Goal: Information Seeking & Learning: Learn about a topic

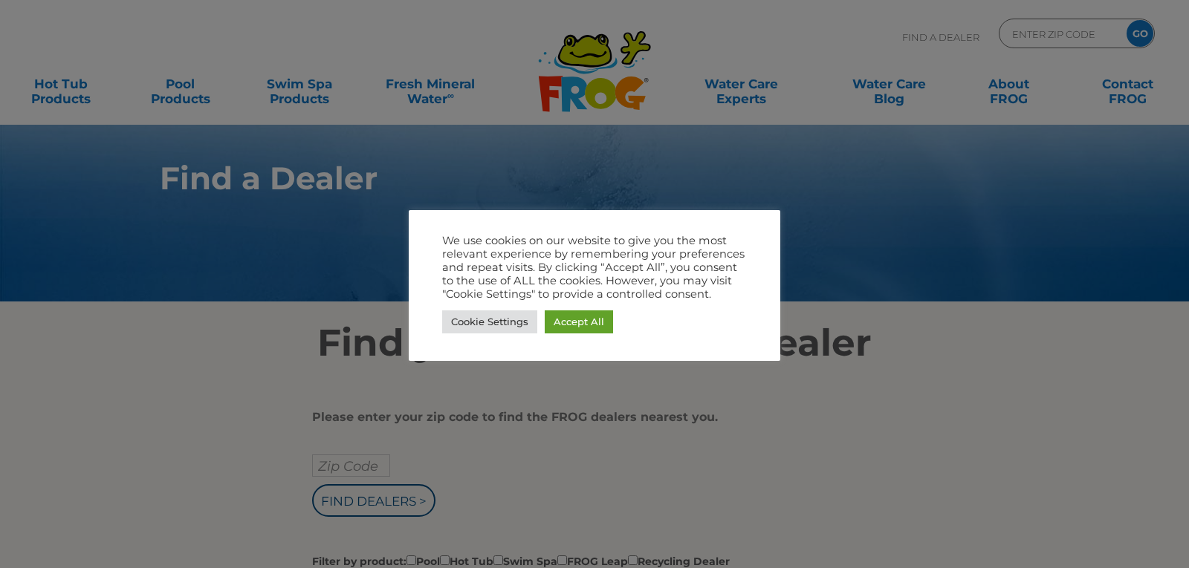
click at [586, 322] on link "Accept All" at bounding box center [579, 322] width 68 height 23
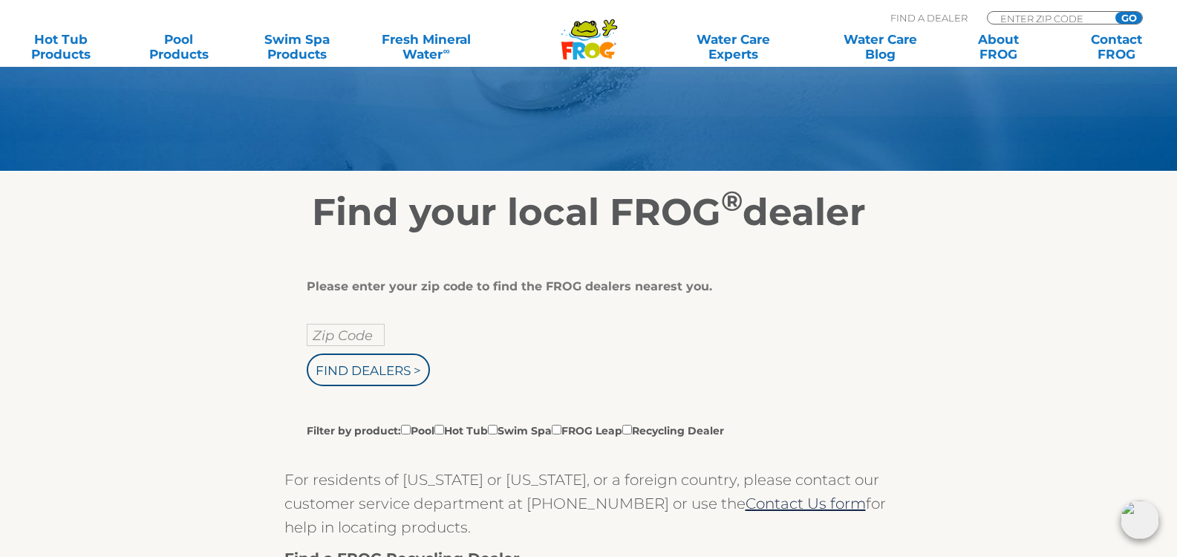
scroll to position [140, 0]
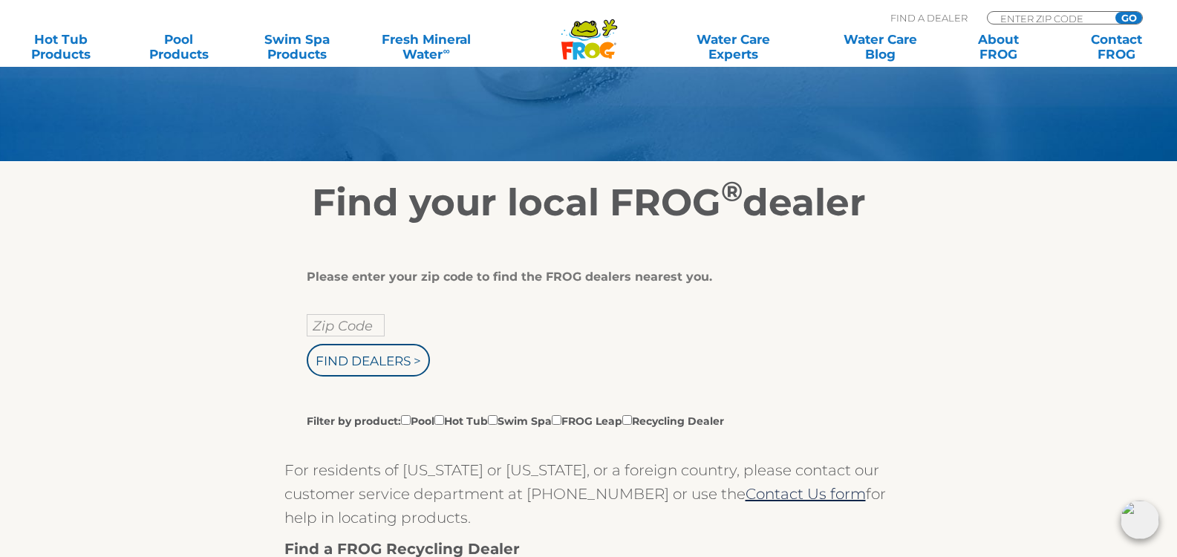
click at [357, 329] on input "Zip Code" at bounding box center [346, 325] width 78 height 22
type input "87048"
click at [395, 367] on input "Find Dealers >" at bounding box center [368, 360] width 123 height 33
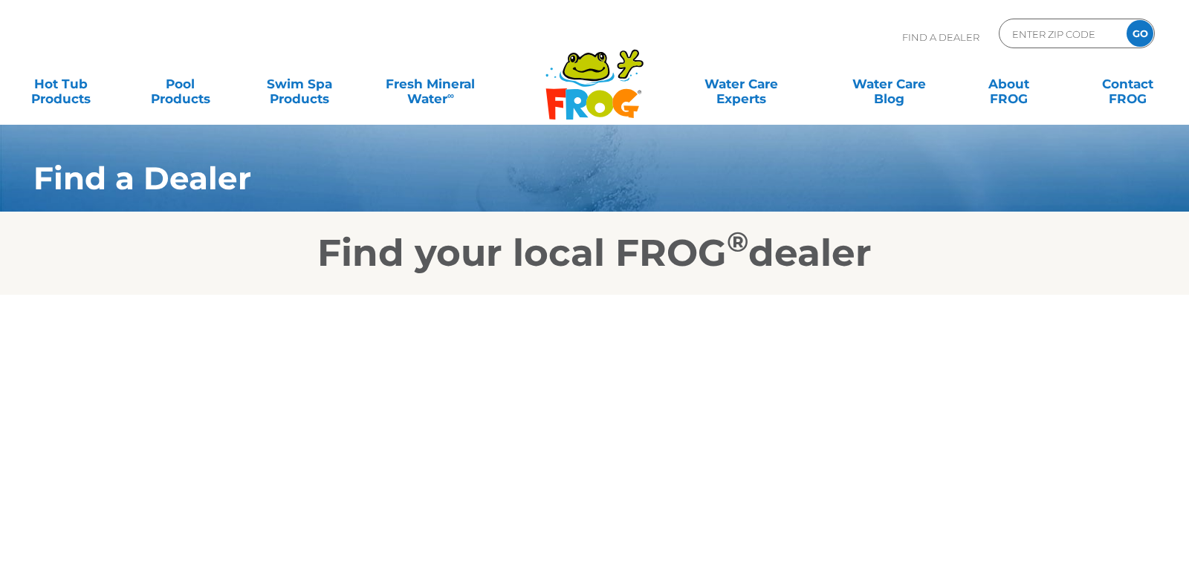
click at [253, 114] on div "Find A Dealer ENTER ZIP CODE GO MENU MENU Hot Tub Products All Hot Tub Products…" at bounding box center [594, 62] width 1159 height 125
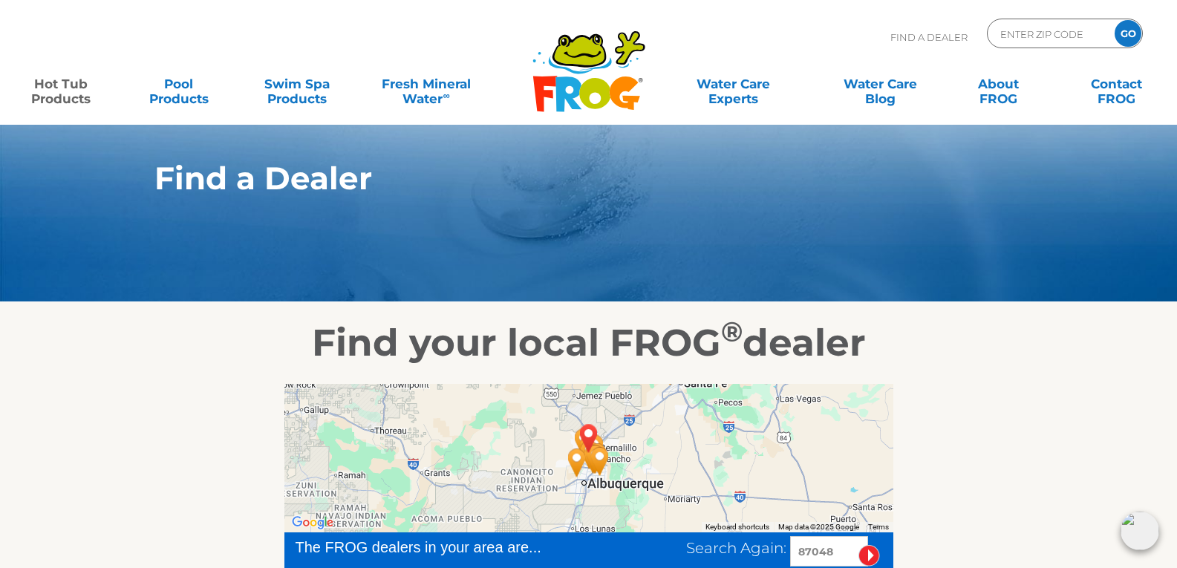
click at [56, 97] on link "Hot Tub Products" at bounding box center [61, 84] width 92 height 30
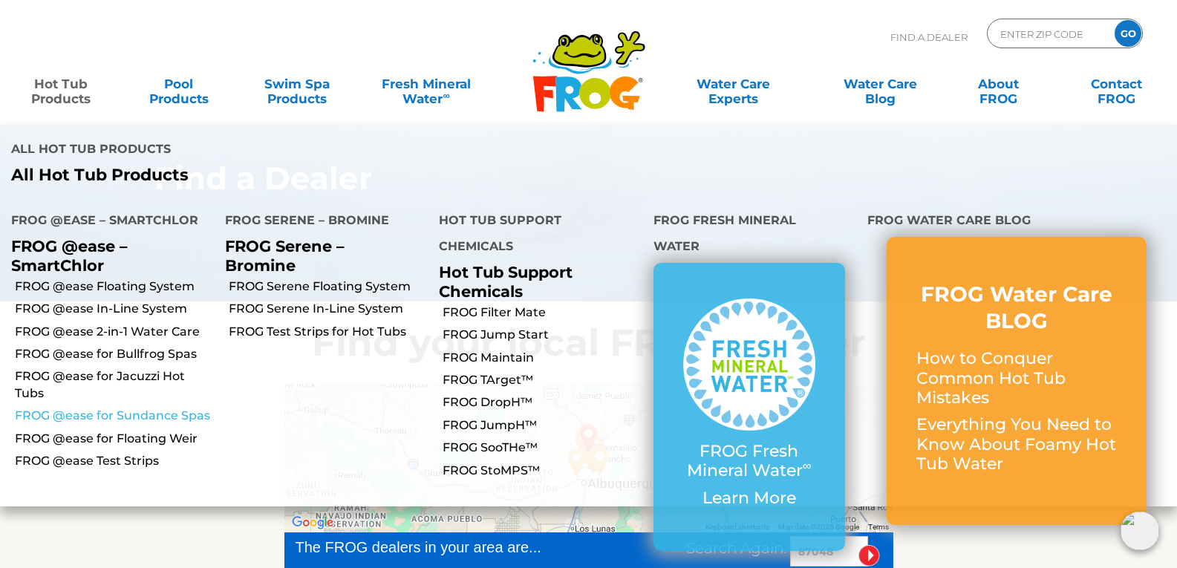
click at [192, 408] on link "FROG @ease for Sundance Spas" at bounding box center [114, 416] width 199 height 16
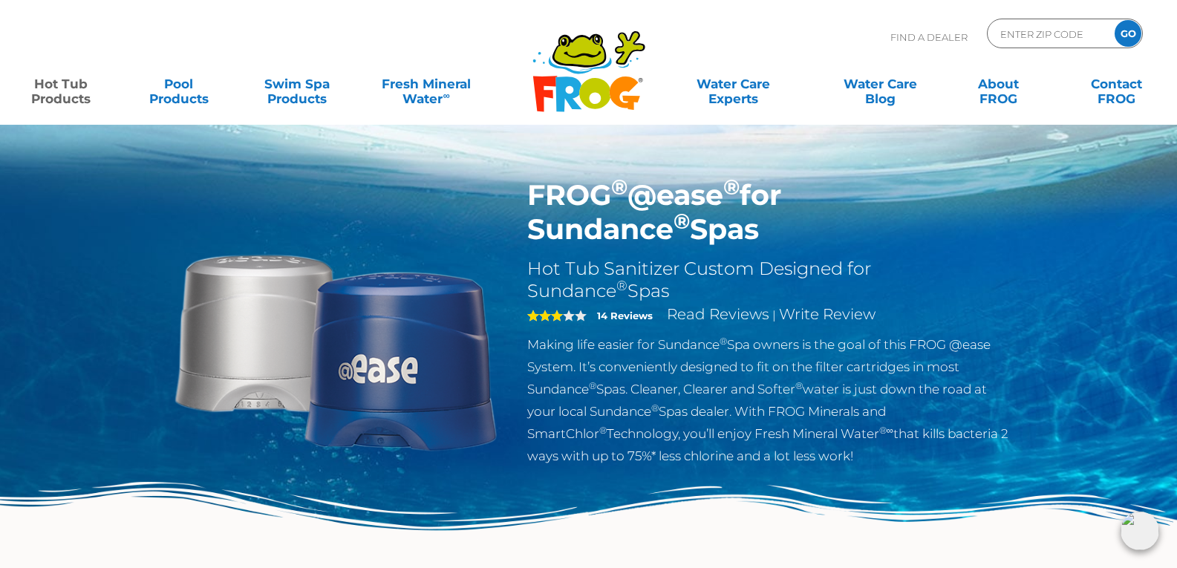
click at [56, 94] on link "Hot Tub Products" at bounding box center [61, 84] width 92 height 30
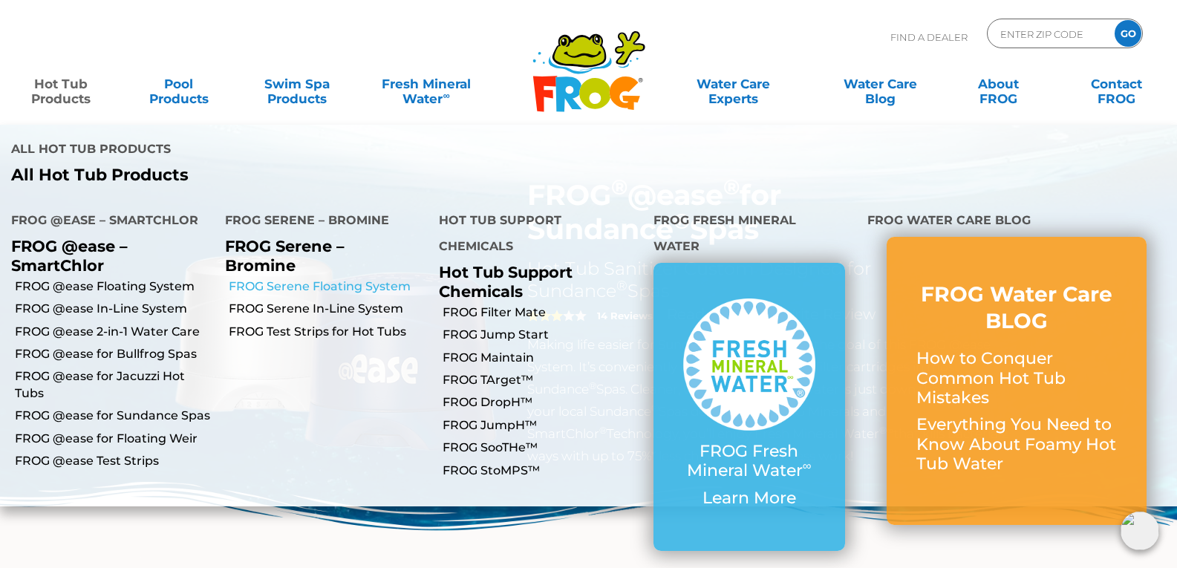
click at [394, 279] on link "FROG Serene Floating System" at bounding box center [328, 287] width 199 height 16
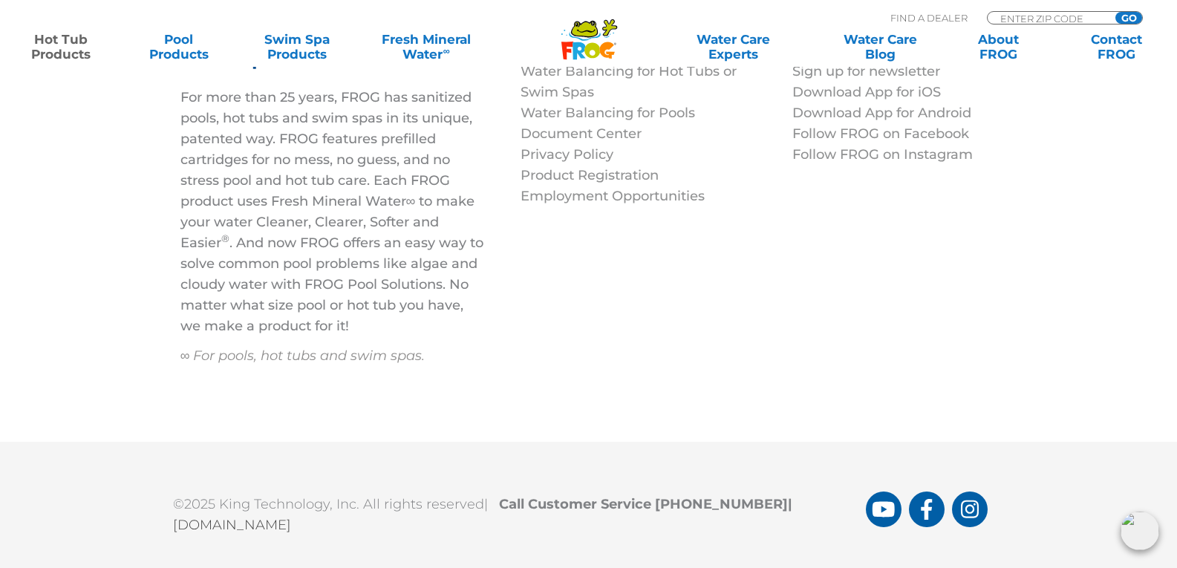
scroll to position [4666, 0]
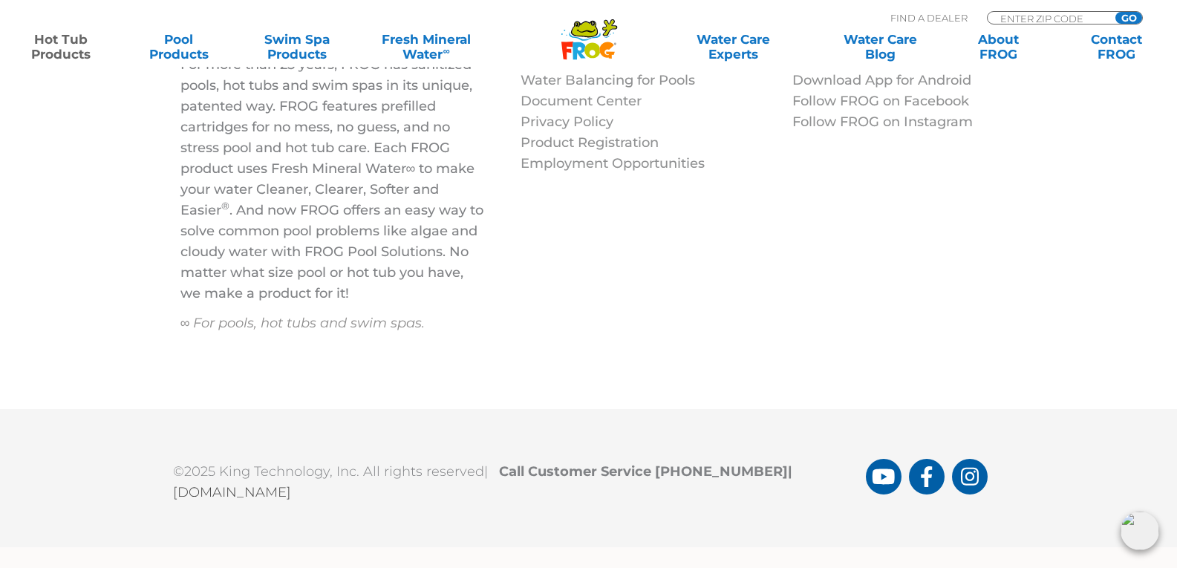
click at [1017, 53] on link "About FROG" at bounding box center [998, 47] width 92 height 30
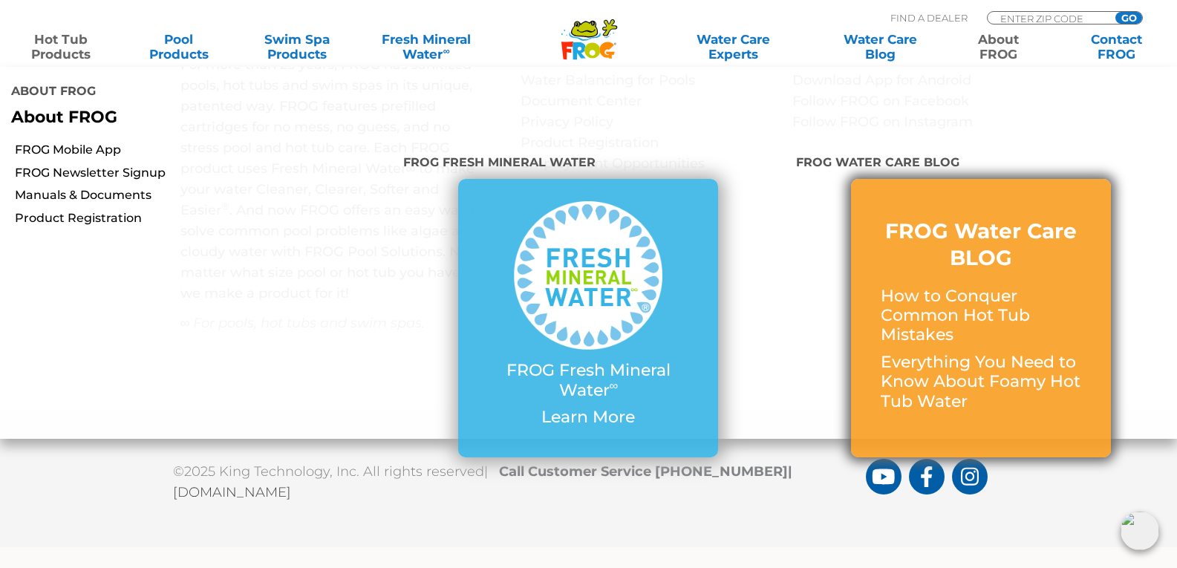
click at [922, 287] on p "How to Conquer Common Hot Tub Mistakes" at bounding box center [981, 316] width 201 height 59
